Goal: Task Accomplishment & Management: Manage account settings

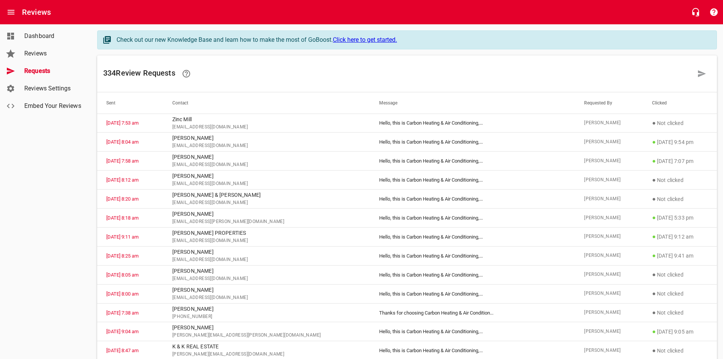
click at [43, 55] on span "Reviews" at bounding box center [53, 53] width 58 height 9
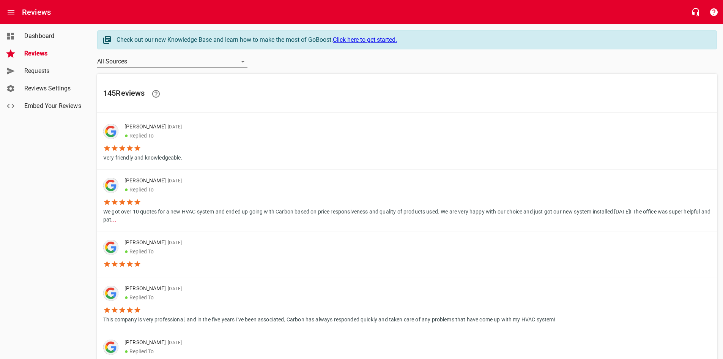
click at [64, 75] on span "Requests" at bounding box center [53, 70] width 58 height 9
